Goal: Navigation & Orientation: Find specific page/section

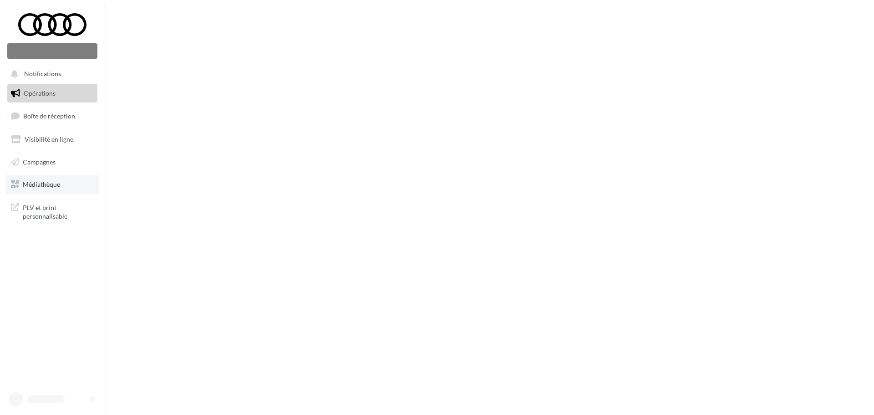
click at [46, 188] on span "Médiathèque" at bounding box center [41, 184] width 37 height 8
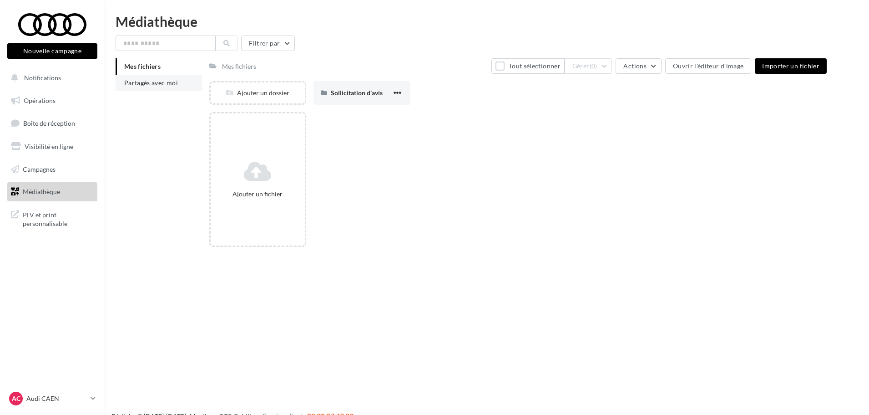
click at [132, 86] on span "Partagés avec moi" at bounding box center [151, 83] width 54 height 8
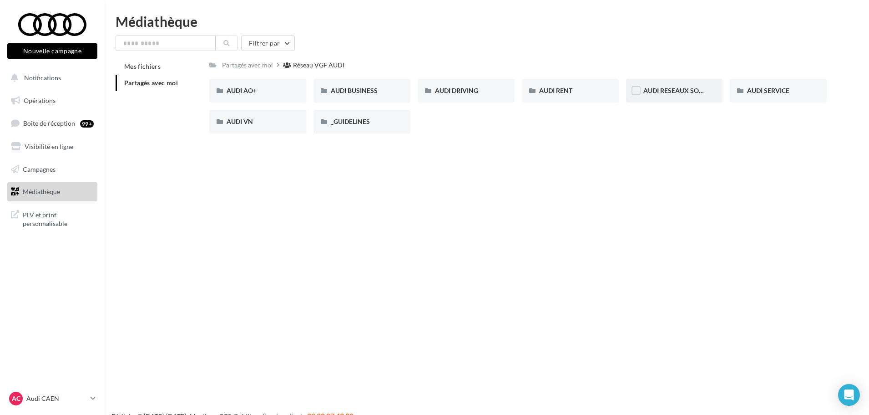
click at [705, 88] on span "AUDI RESEAUX SOCIAUX" at bounding box center [681, 90] width 75 height 8
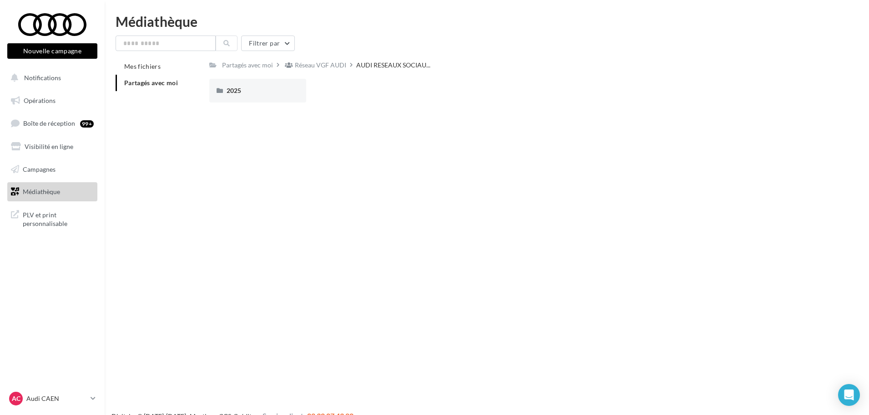
click at [267, 78] on div "Partagés avec moi Réseau VGF AUDI AUDI RESEAUX SOCIAU... Rs Partagé par Réseau …" at bounding box center [518, 83] width 618 height 51
click at [267, 81] on div "2025" at bounding box center [257, 91] width 97 height 24
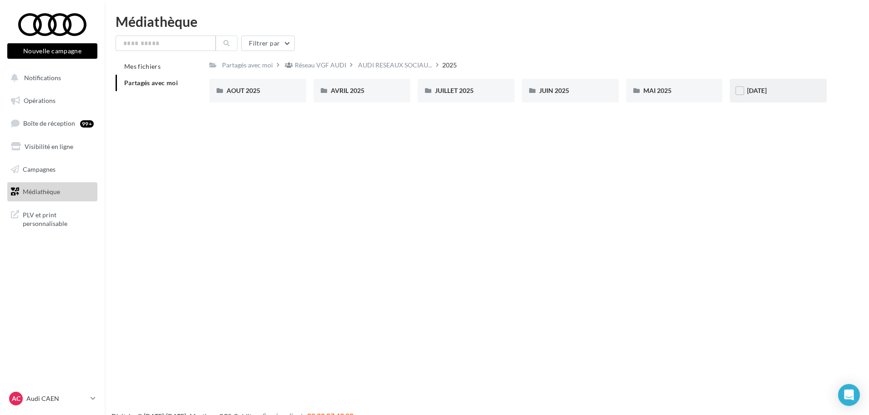
click at [756, 85] on div "SEPTEMBRE 2025" at bounding box center [778, 91] width 97 height 24
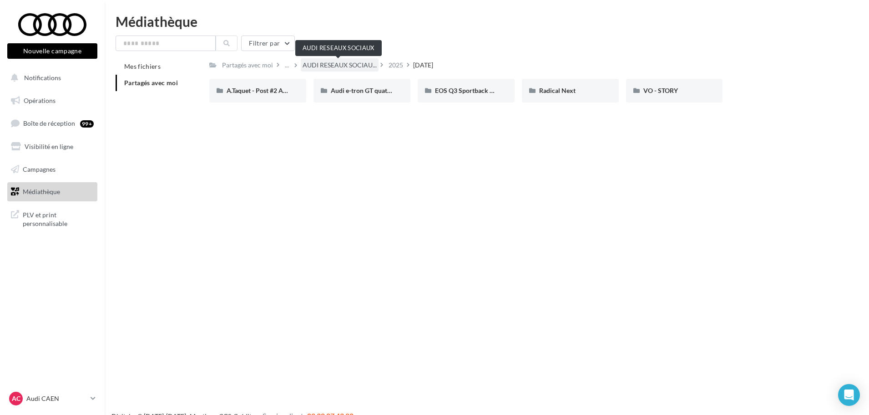
click at [330, 60] on div "AUDI RESEAUX SOCIAU..." at bounding box center [340, 64] width 78 height 13
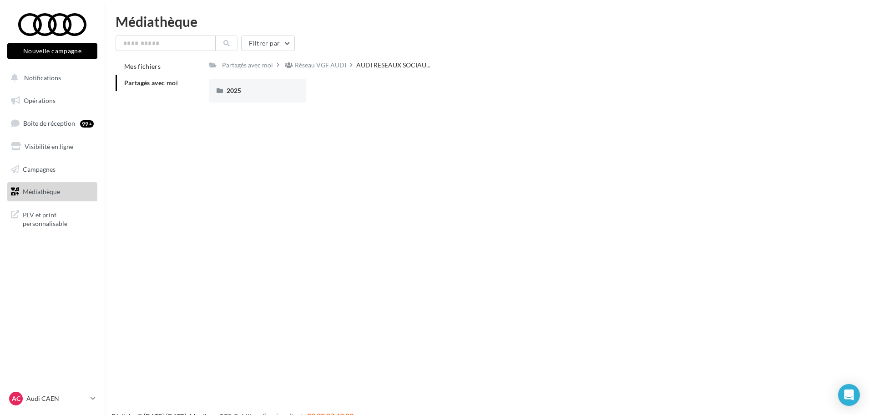
click at [329, 73] on div "Partagés avec moi Réseau VGF AUDI AUDI RESEAUX SOCIAU... Rs Partagé par Réseau …" at bounding box center [518, 83] width 618 height 51
click at [325, 65] on div "Réseau VGF AUDI" at bounding box center [320, 65] width 51 height 9
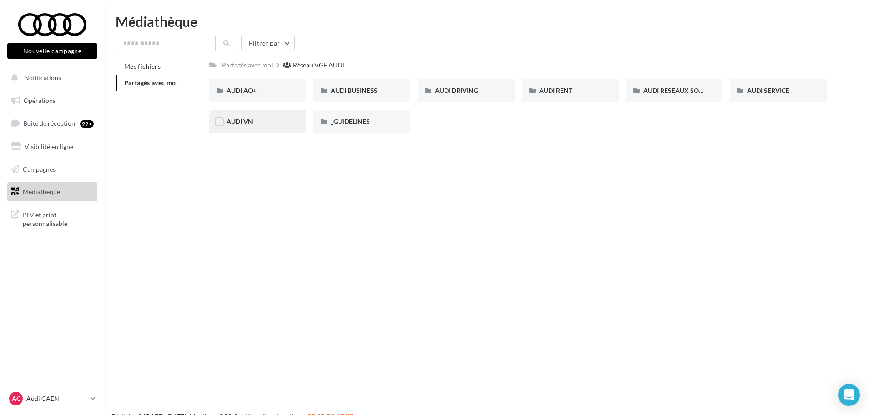
click at [291, 122] on div "AUDI VN" at bounding box center [257, 122] width 97 height 24
